Goal: Use online tool/utility: Use online tool/utility

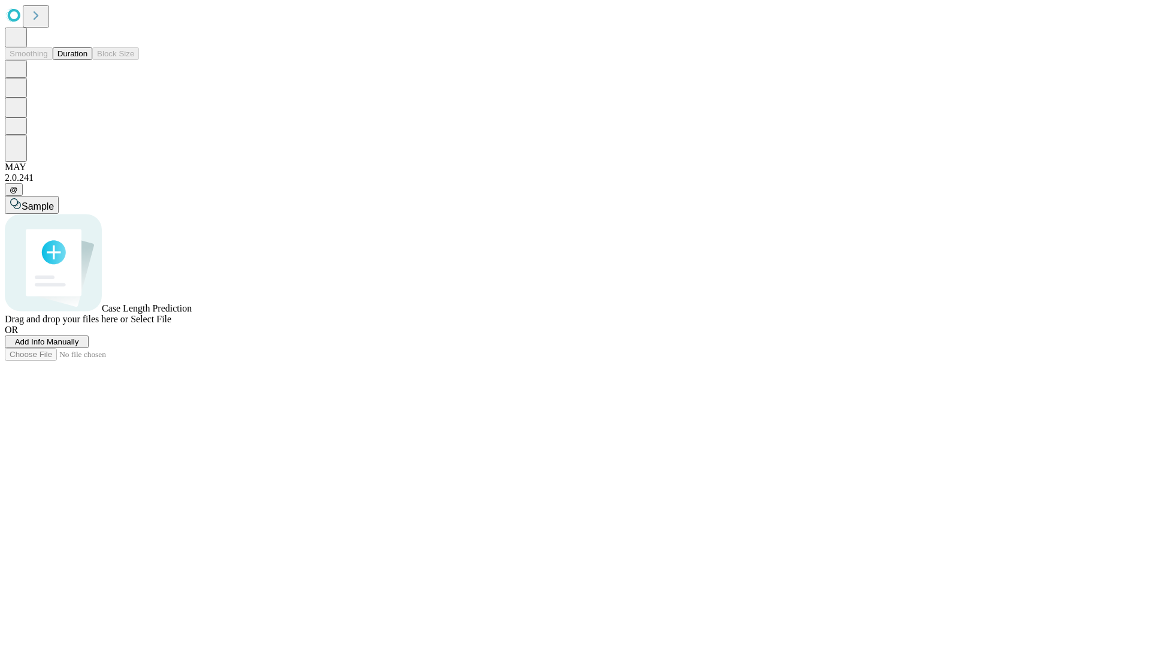
click at [87, 60] on button "Duration" at bounding box center [73, 53] width 40 height 13
click at [54, 201] on span "Sample" at bounding box center [38, 206] width 32 height 10
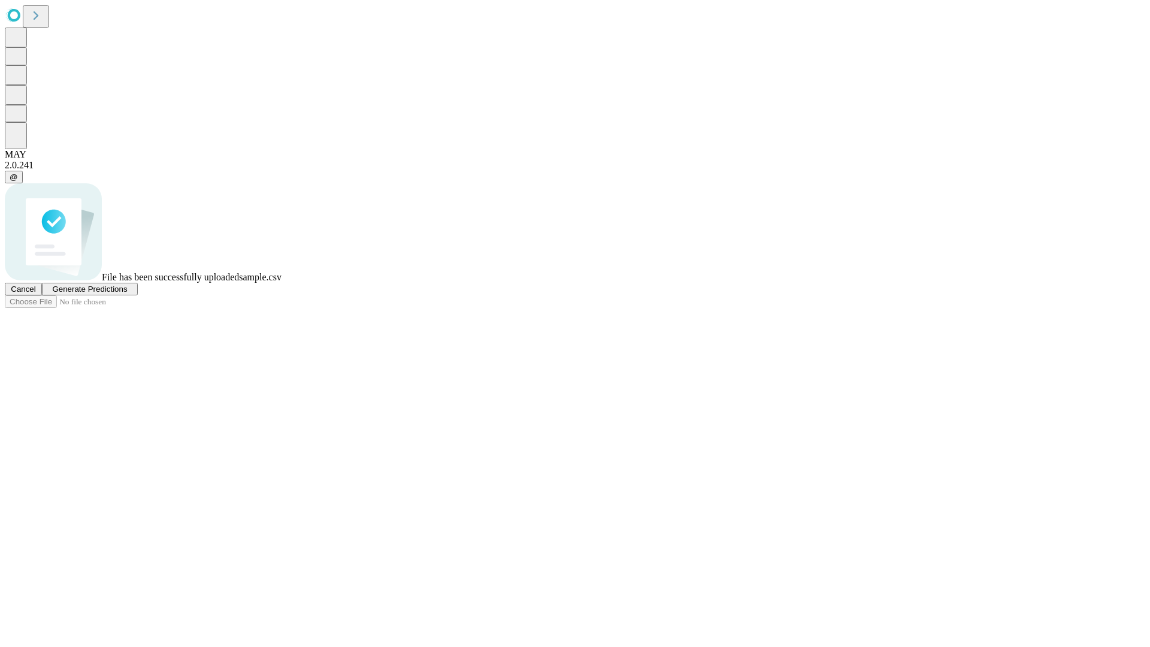
click at [127, 293] on span "Generate Predictions" at bounding box center [89, 288] width 75 height 9
